Goal: Find contact information: Find contact information

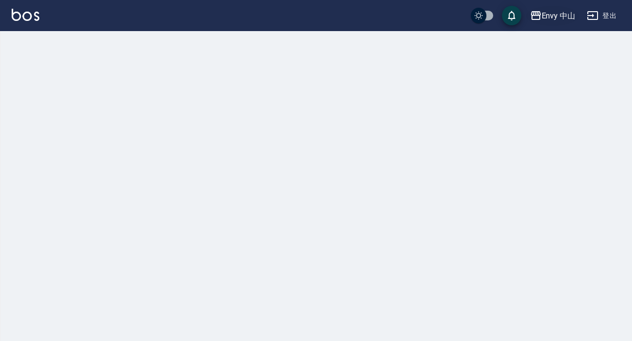
click at [551, 17] on div "Envy 中山" at bounding box center [559, 16] width 34 height 12
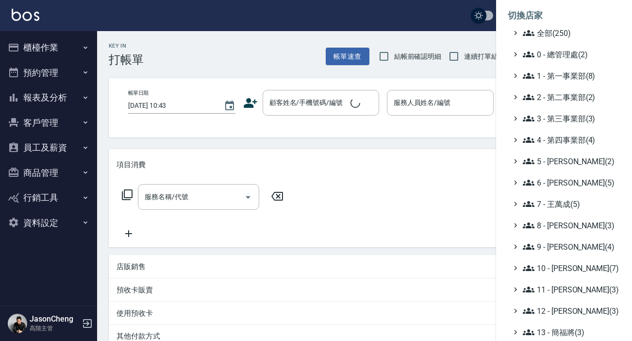
click at [557, 26] on li "切換店家" at bounding box center [564, 15] width 113 height 23
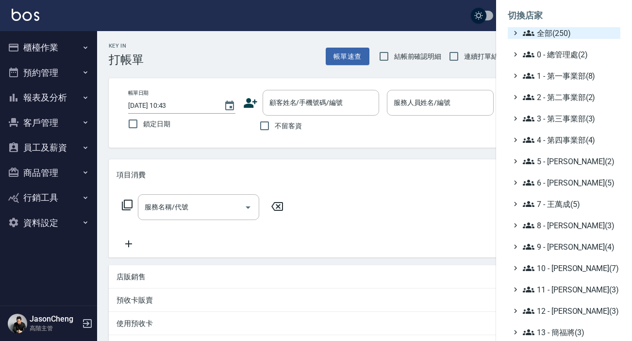
click at [543, 34] on span "全部(250)" at bounding box center [570, 33] width 94 height 12
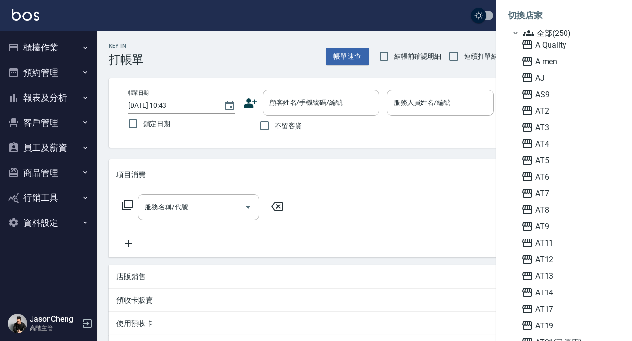
scroll to position [749, 0]
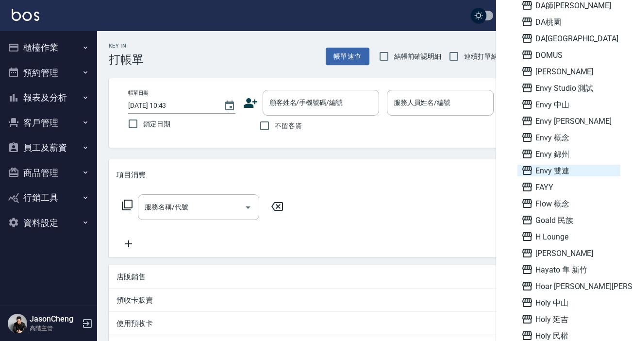
click at [558, 166] on span "Envy 雙連" at bounding box center [568, 171] width 95 height 12
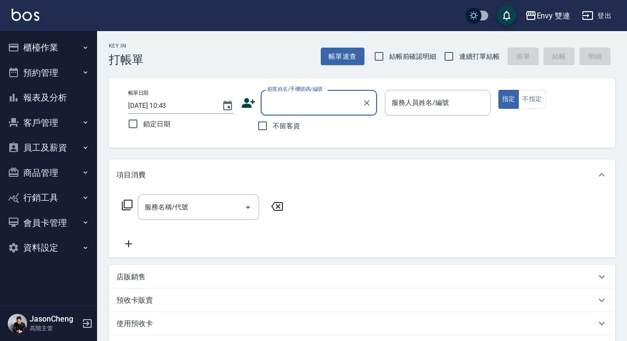
click at [55, 159] on button "員工及薪資" at bounding box center [48, 147] width 89 height 25
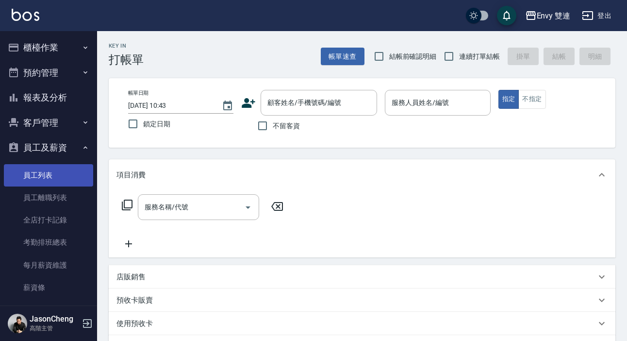
click at [56, 169] on link "員工列表" at bounding box center [48, 175] width 89 height 22
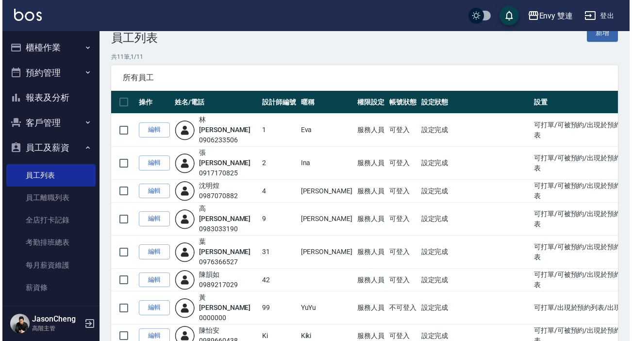
scroll to position [25, 0]
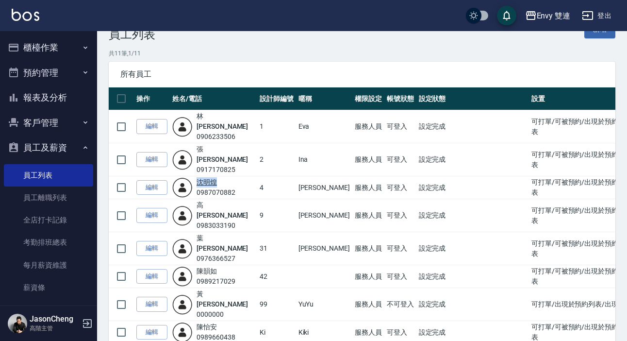
drag, startPoint x: 224, startPoint y: 161, endPoint x: 201, endPoint y: 161, distance: 22.8
click at [201, 177] on div "[PERSON_NAME]0987070882" at bounding box center [216, 187] width 39 height 20
copy link "[PERSON_NAME]"
click at [537, 17] on div "Envy 雙連" at bounding box center [554, 16] width 34 height 12
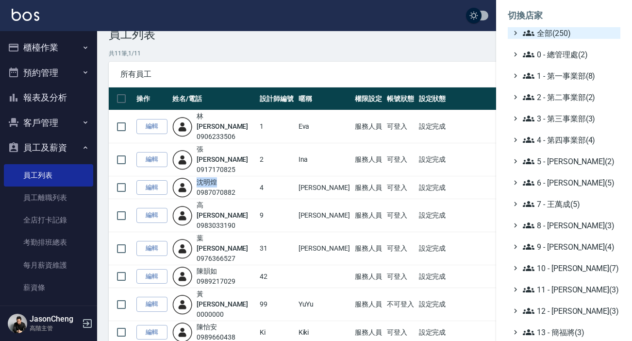
click at [560, 28] on span "全部(250)" at bounding box center [570, 33] width 94 height 12
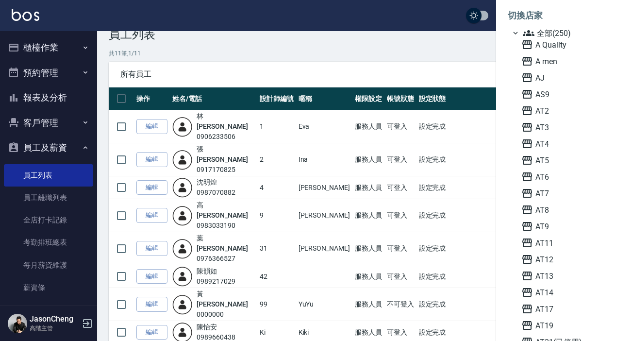
scroll to position [782, 0]
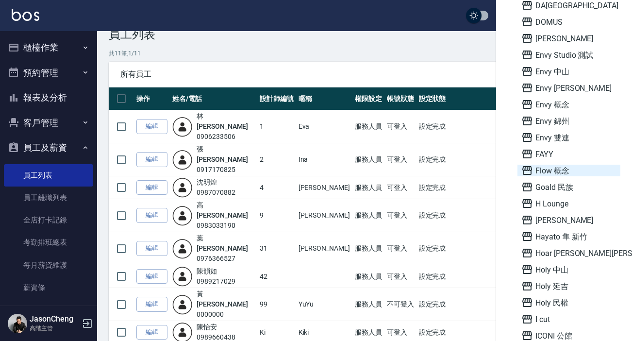
click at [556, 171] on span "Flow 概念" at bounding box center [568, 171] width 95 height 12
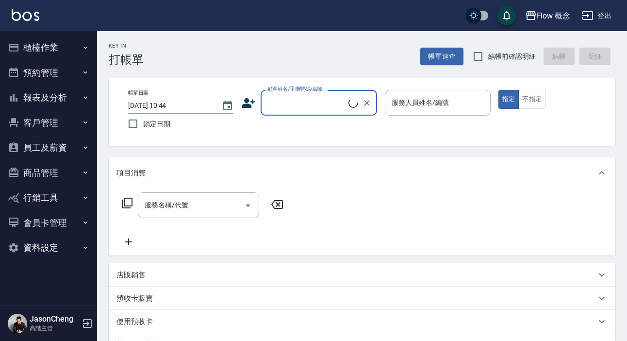
click at [73, 107] on button "報表及分析" at bounding box center [48, 97] width 89 height 25
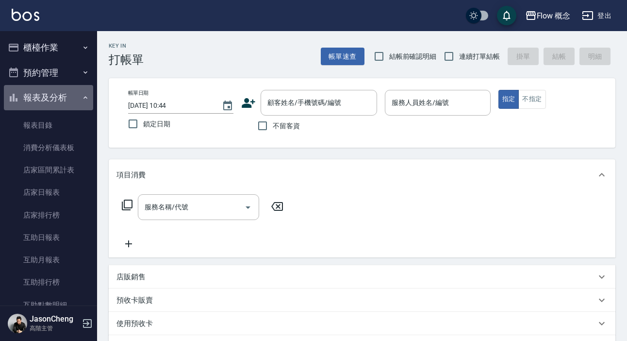
click at [52, 98] on button "報表及分析" at bounding box center [48, 97] width 89 height 25
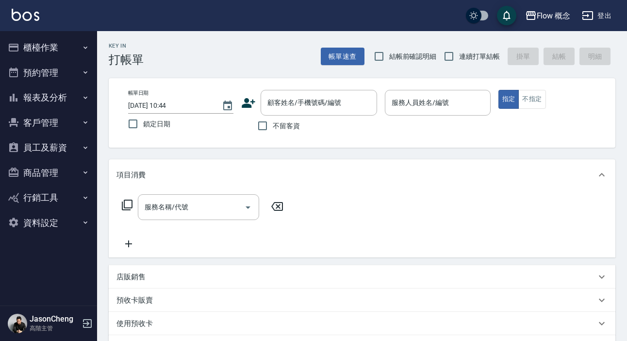
click at [46, 141] on button "員工及薪資" at bounding box center [48, 147] width 89 height 25
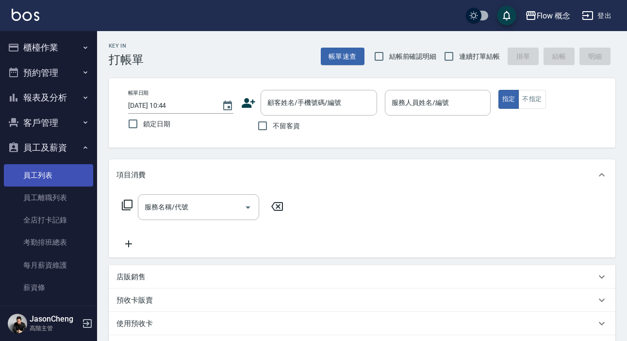
click at [50, 172] on link "員工列表" at bounding box center [48, 175] width 89 height 22
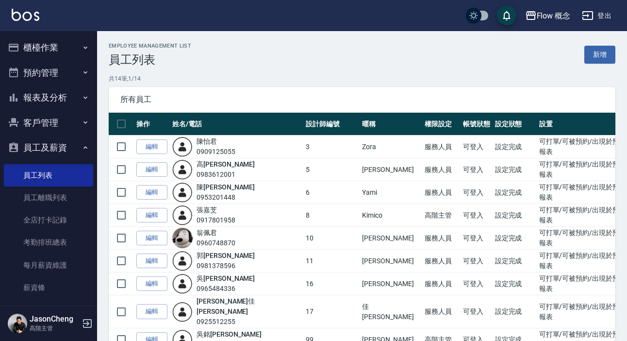
scroll to position [10, 0]
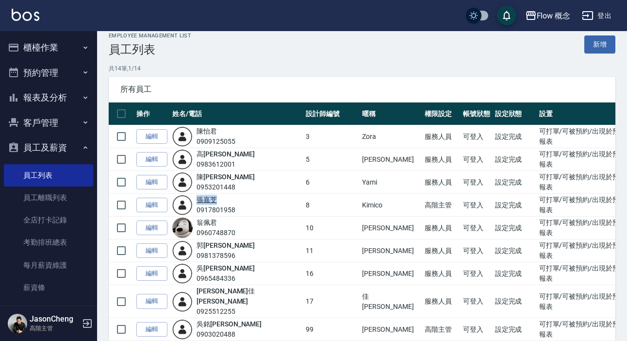
drag, startPoint x: 235, startPoint y: 201, endPoint x: 207, endPoint y: 201, distance: 28.6
click at [207, 201] on div "張 嘉芠 0917801958" at bounding box center [216, 205] width 39 height 20
copy link "張 嘉芠"
